Goal: Communication & Community: Answer question/provide support

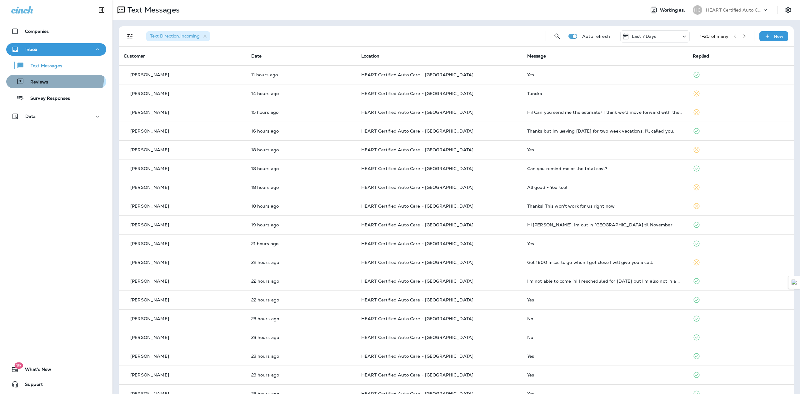
click at [39, 75] on button "Reviews" at bounding box center [56, 81] width 100 height 13
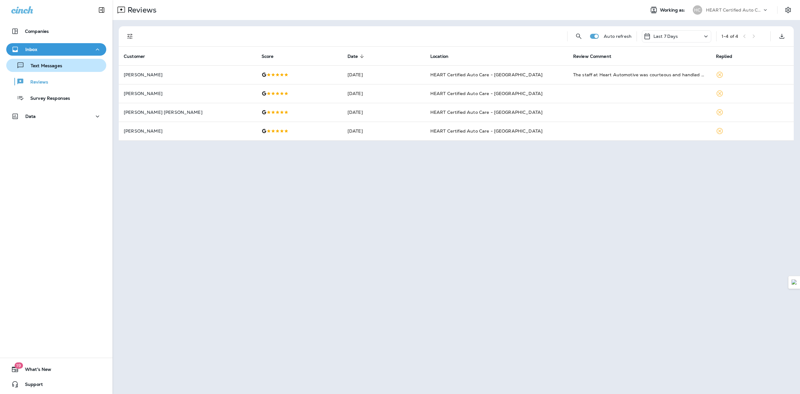
click at [64, 64] on div "Text Messages" at bounding box center [56, 65] width 95 height 9
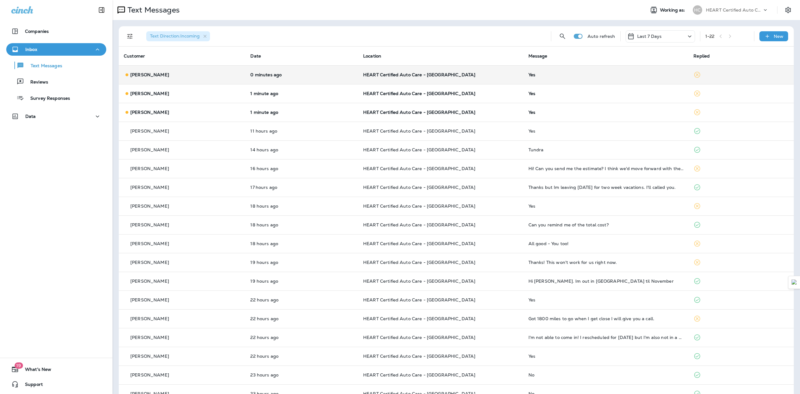
click at [184, 74] on div "[PERSON_NAME]" at bounding box center [182, 75] width 117 height 7
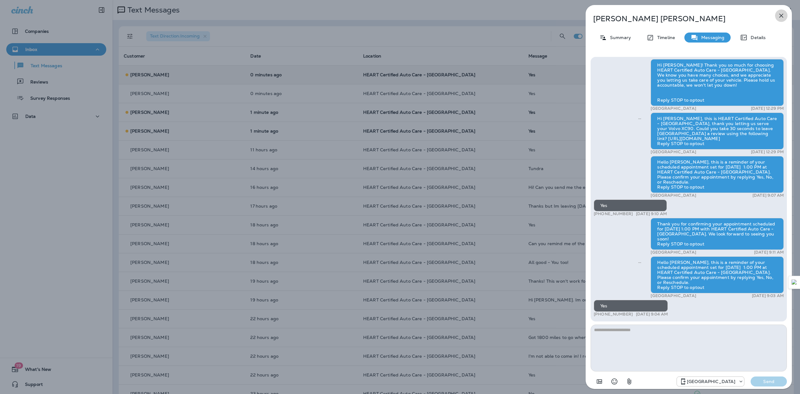
click at [779, 19] on button "button" at bounding box center [781, 15] width 12 height 12
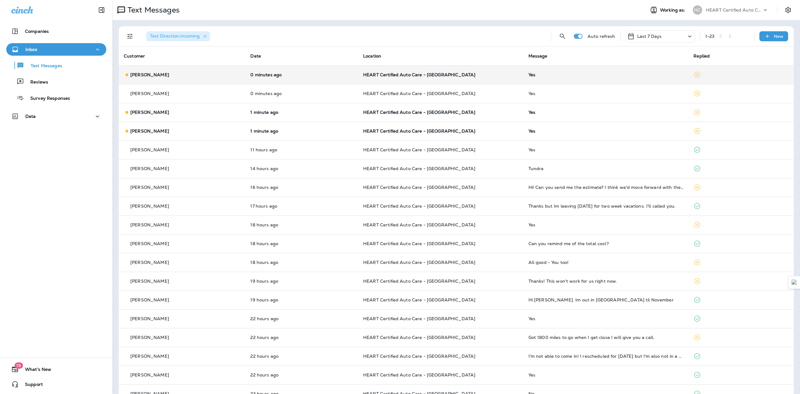
click at [174, 73] on div "[PERSON_NAME]" at bounding box center [182, 75] width 117 height 7
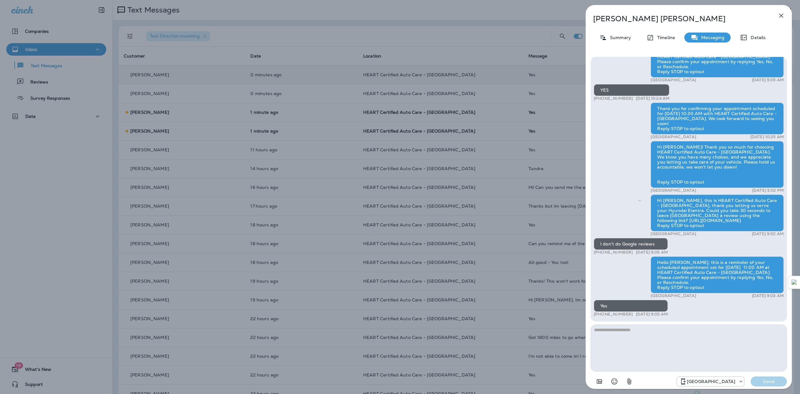
click at [784, 17] on icon "button" at bounding box center [780, 15] width 7 height 7
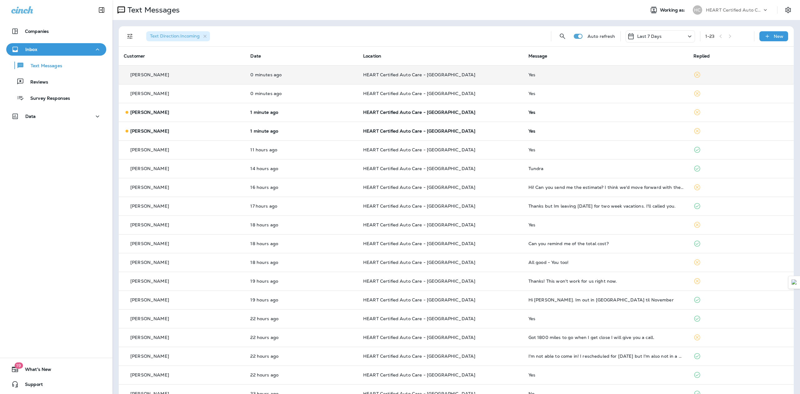
click at [187, 80] on td "[PERSON_NAME]" at bounding box center [182, 74] width 127 height 19
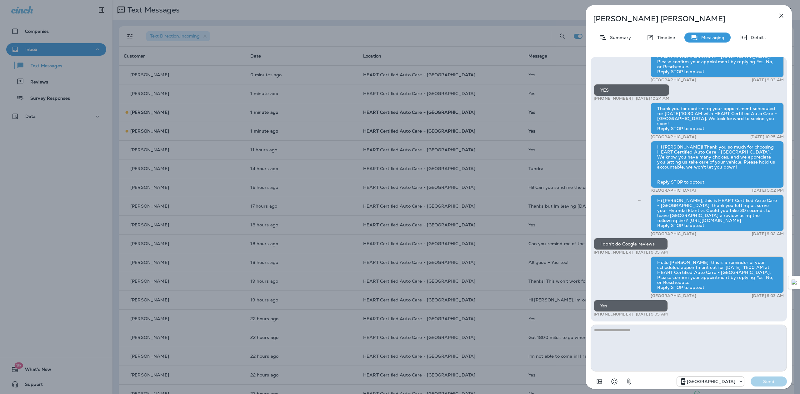
click at [779, 15] on icon "button" at bounding box center [780, 15] width 7 height 7
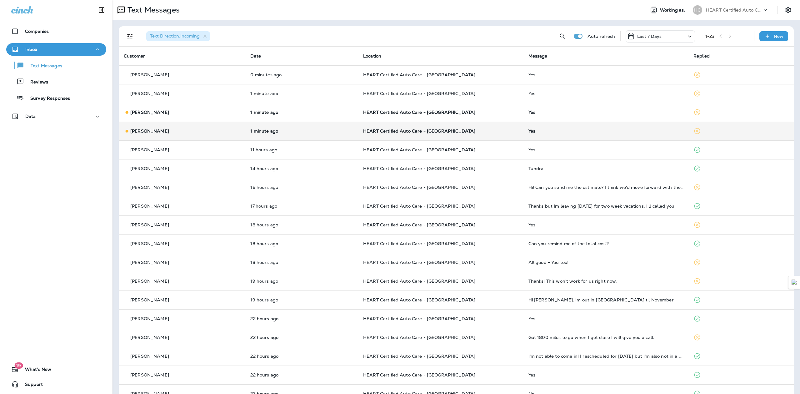
click at [178, 123] on td "[PERSON_NAME]" at bounding box center [182, 131] width 127 height 19
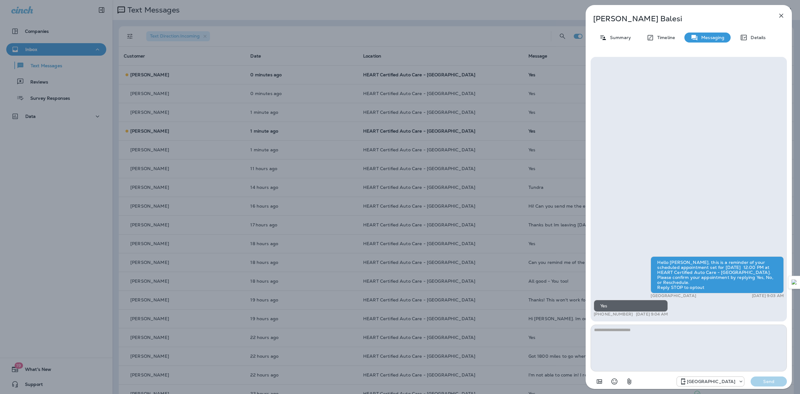
click at [782, 23] on div "[PERSON_NAME] Summary Timeline Messaging Details Hello [PERSON_NAME], this is a…" at bounding box center [688, 198] width 206 height 387
click at [784, 19] on button "button" at bounding box center [781, 15] width 12 height 12
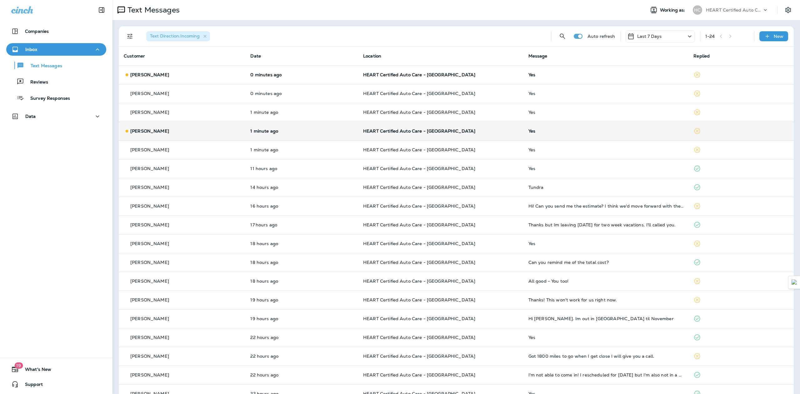
click at [203, 130] on div "[PERSON_NAME]" at bounding box center [182, 131] width 117 height 7
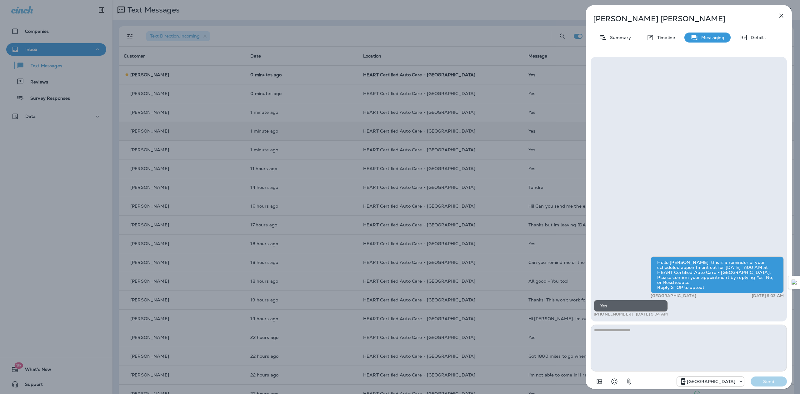
click at [779, 17] on icon "button" at bounding box center [781, 16] width 4 height 4
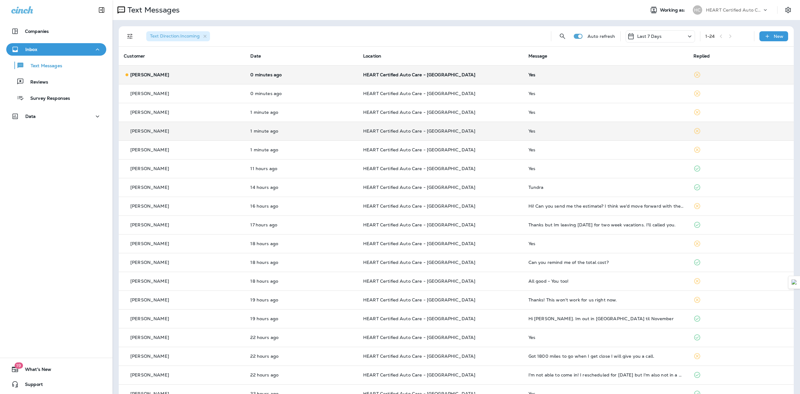
click at [175, 72] on div "[PERSON_NAME]" at bounding box center [182, 75] width 117 height 7
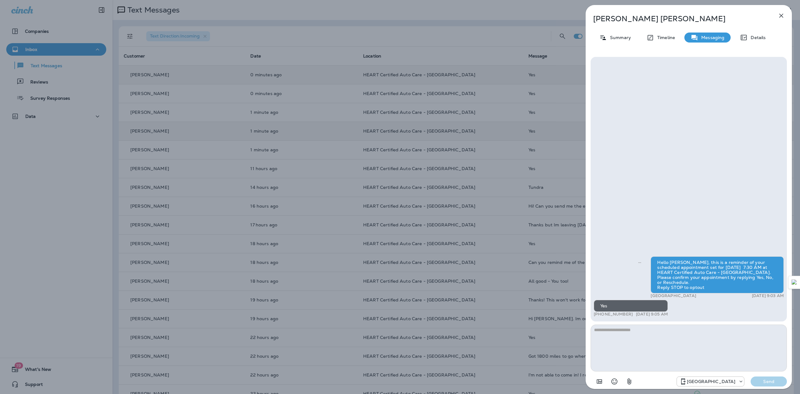
click at [779, 14] on icon "button" at bounding box center [780, 15] width 7 height 7
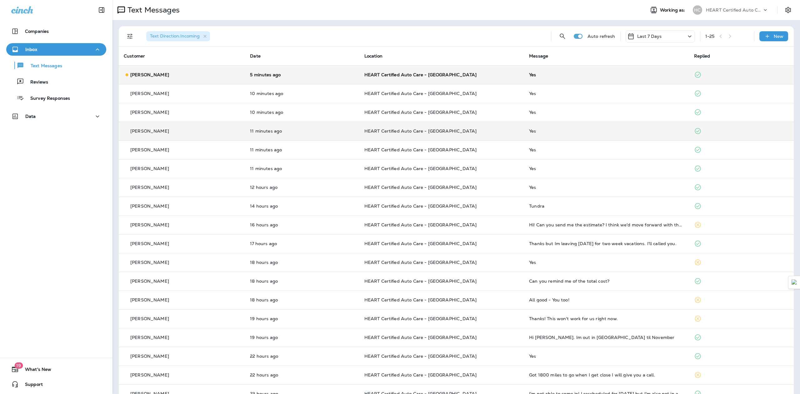
click at [480, 79] on td "HEART Certified Auto Care - [GEOGRAPHIC_DATA]" at bounding box center [441, 74] width 165 height 19
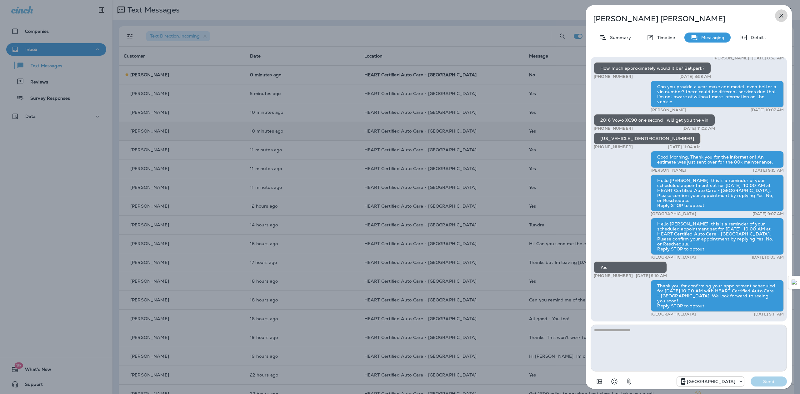
click at [786, 14] on button "button" at bounding box center [781, 15] width 12 height 12
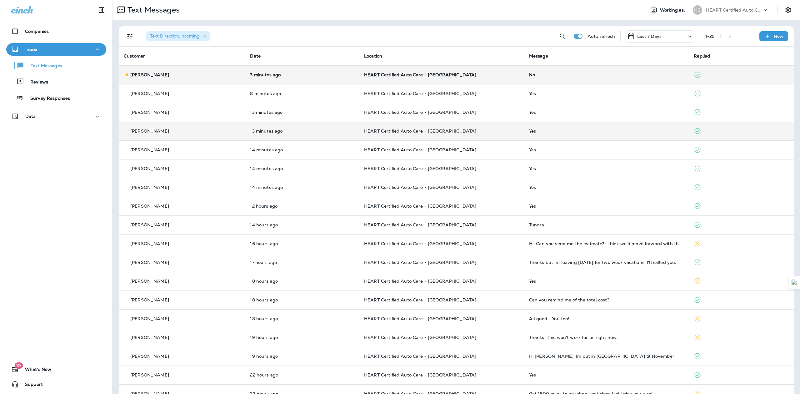
click at [513, 77] on td "HEART Certified Auto Care - [GEOGRAPHIC_DATA]" at bounding box center [441, 74] width 165 height 19
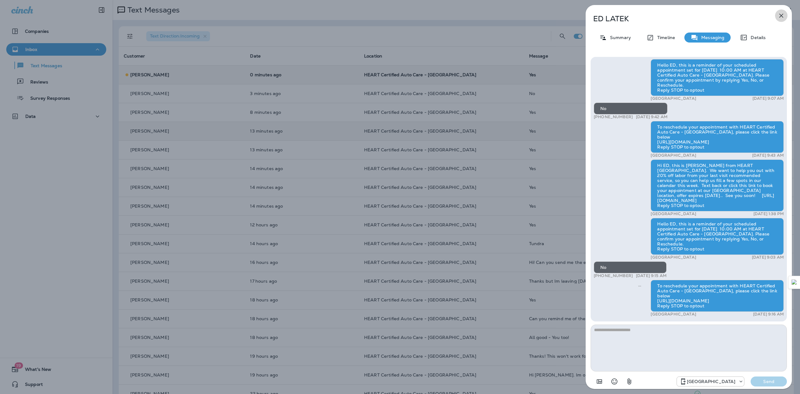
click at [781, 17] on icon "button" at bounding box center [780, 15] width 7 height 7
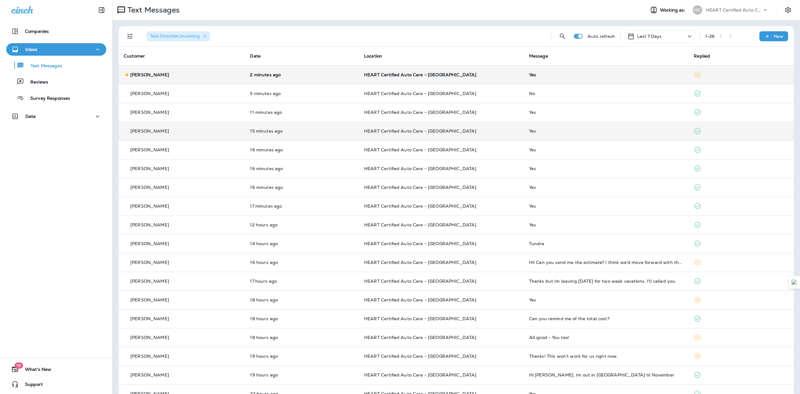
click at [511, 76] on p "HEART Certified Auto Care - [GEOGRAPHIC_DATA]" at bounding box center [441, 74] width 155 height 5
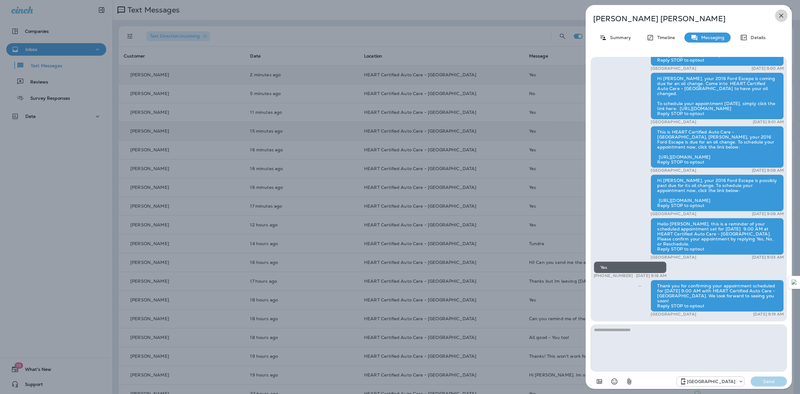
drag, startPoint x: 785, startPoint y: 14, endPoint x: 780, endPoint y: 16, distance: 4.8
click at [784, 14] on button "button" at bounding box center [781, 15] width 12 height 12
